Goal: Find specific page/section

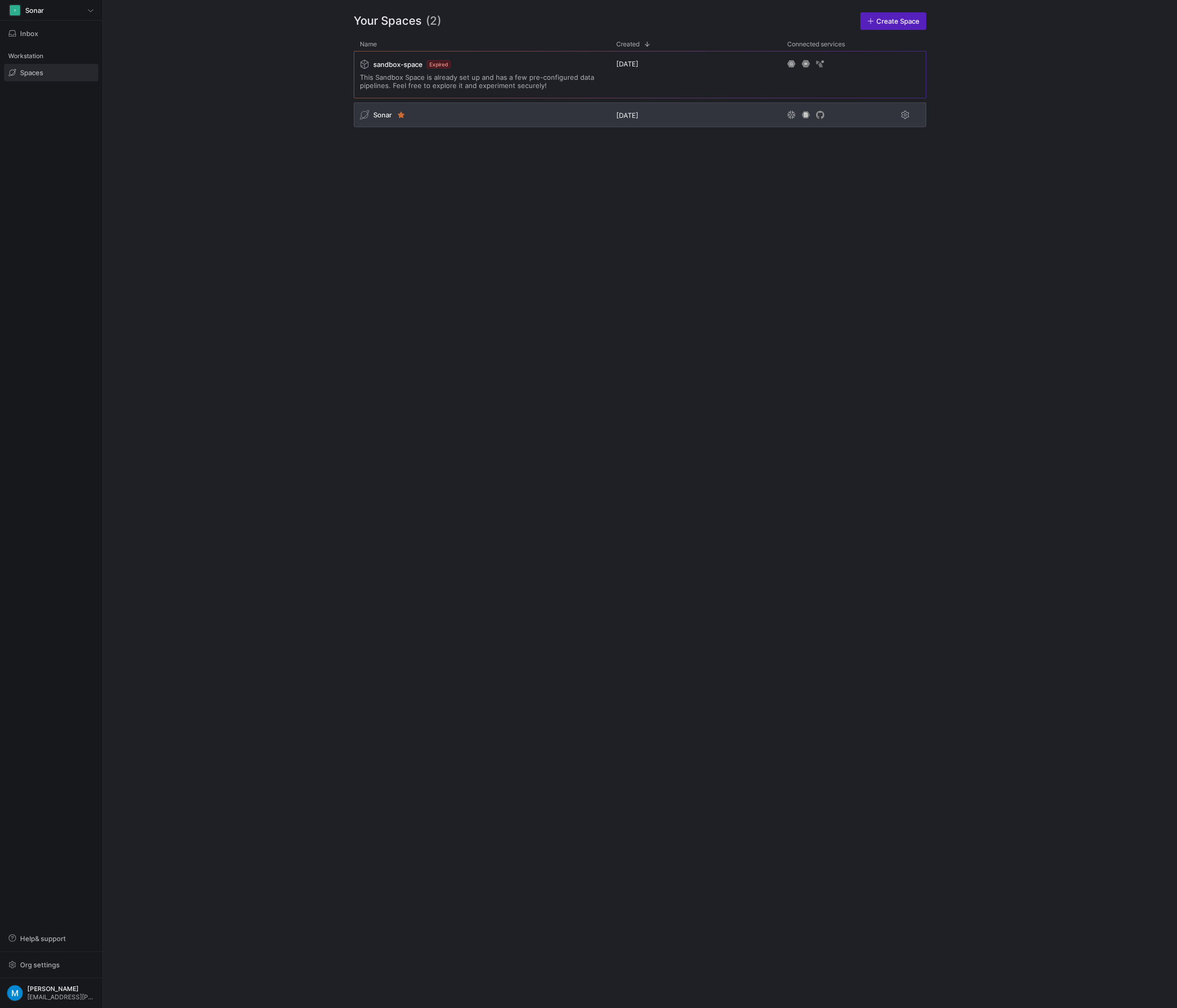
click at [435, 111] on div "Sonar" at bounding box center [482, 115] width 256 height 25
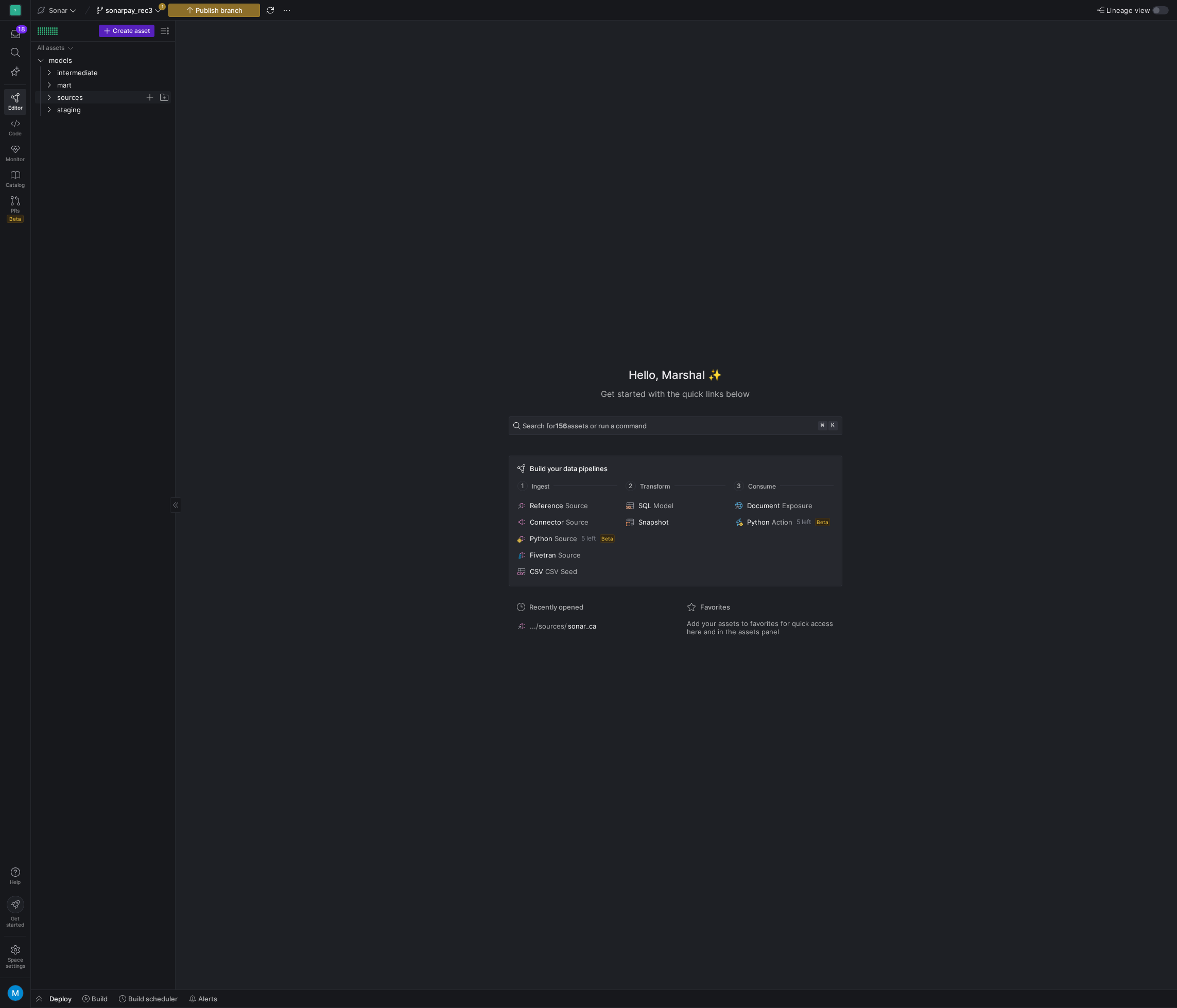
click at [48, 97] on icon "Press SPACE to select this row." at bounding box center [49, 97] width 7 height 6
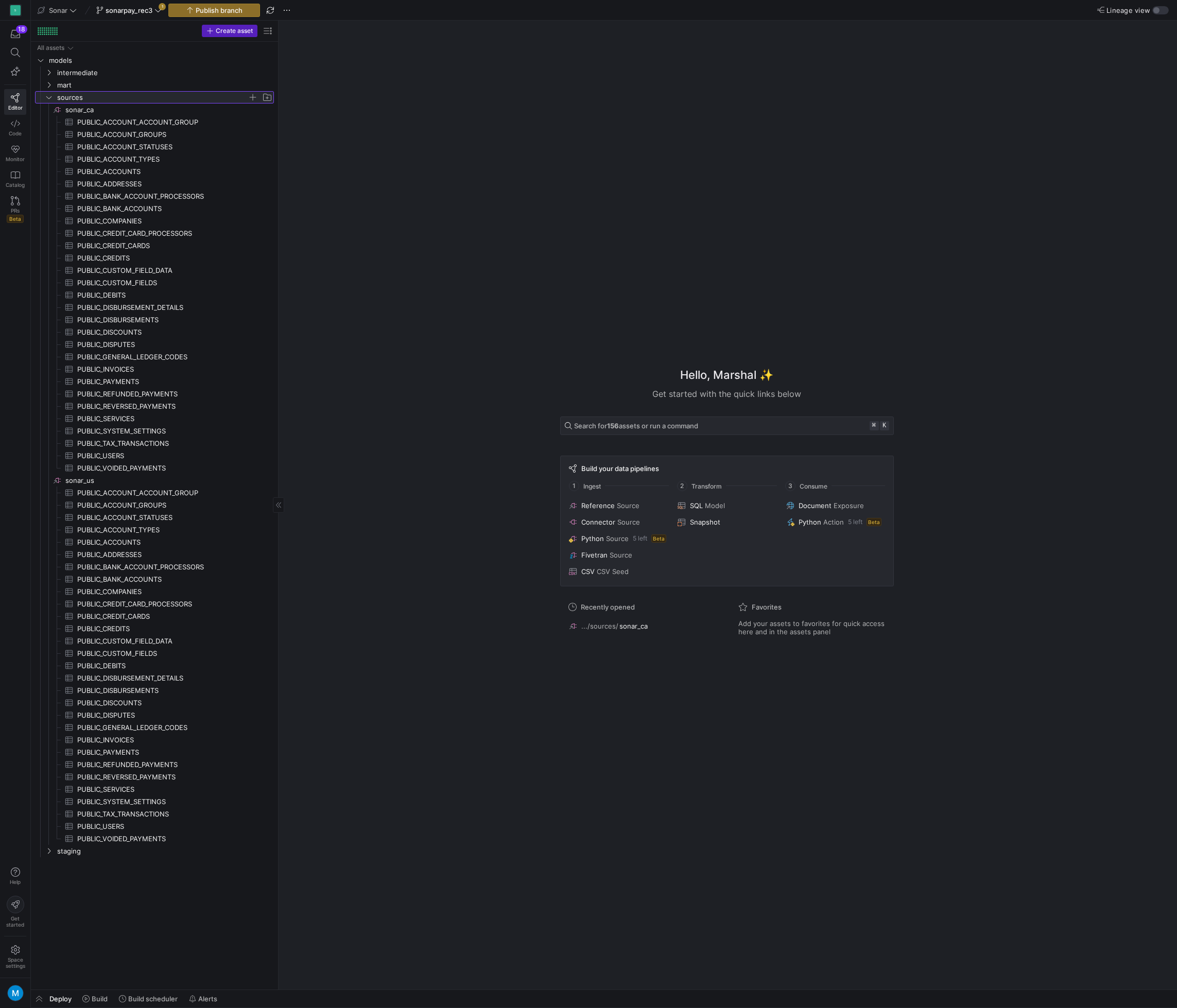
drag, startPoint x: 174, startPoint y: 164, endPoint x: 384, endPoint y: 187, distance: 211.3
click at [147, 308] on span "PUBLIC_DISBURSEMENT_DETAILS​​​​​​​​​" at bounding box center [170, 308] width 185 height 12
